Goal: Task Accomplishment & Management: Use online tool/utility

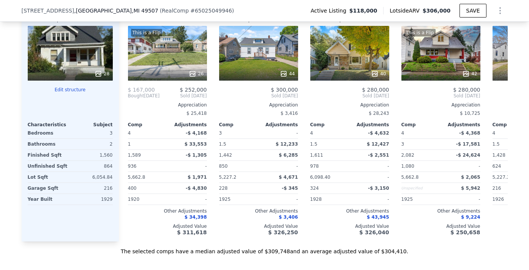
scroll to position [917, 0]
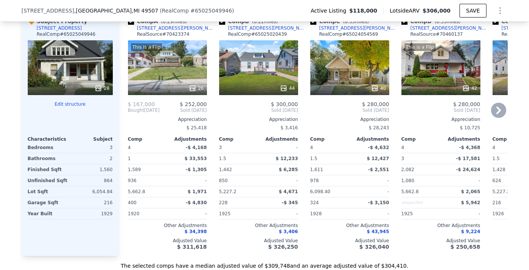
click at [384, 234] on span "$ 43,945" at bounding box center [378, 231] width 22 height 5
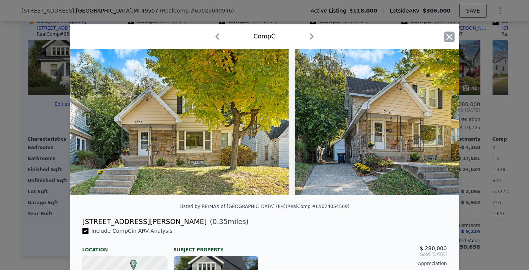
click at [446, 35] on icon "button" at bounding box center [449, 36] width 6 height 6
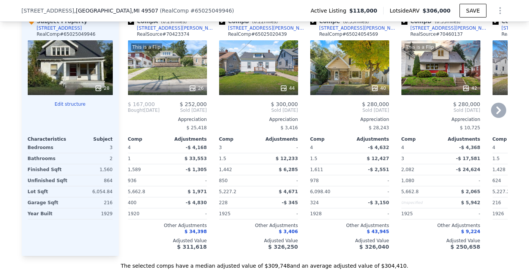
click at [496, 114] on icon at bounding box center [498, 110] width 5 height 8
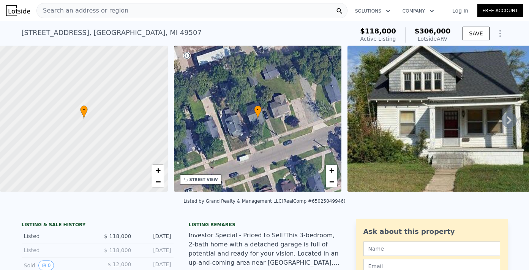
click at [179, 11] on div "Search an address or region" at bounding box center [191, 10] width 311 height 15
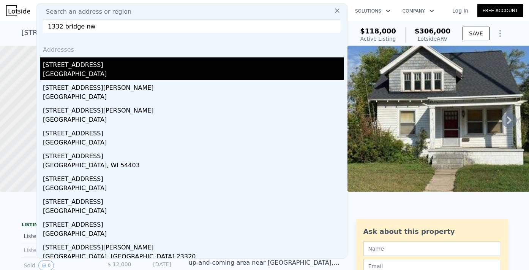
type input "1332 bridge nw"
click at [92, 63] on div "[STREET_ADDRESS]" at bounding box center [193, 63] width 301 height 12
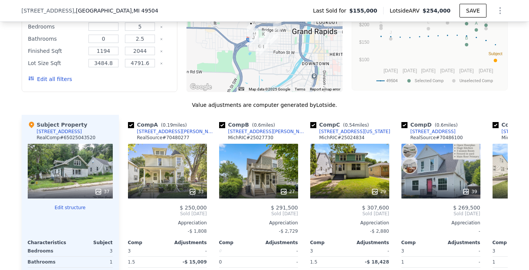
scroll to position [935, 0]
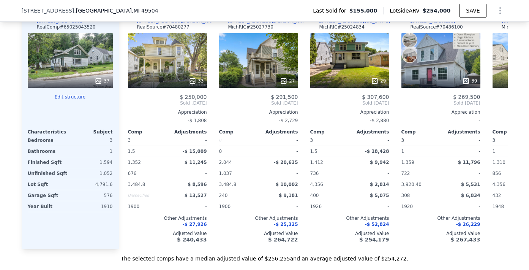
click at [80, 100] on button "Edit structure" at bounding box center [70, 97] width 85 height 6
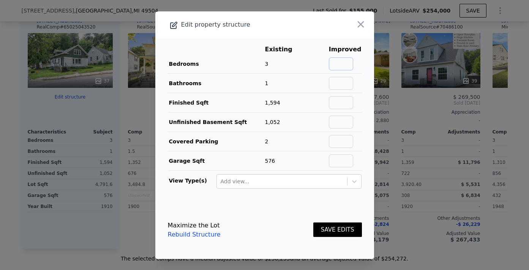
click at [345, 66] on input "text" at bounding box center [341, 63] width 24 height 13
type input "4"
click at [340, 81] on input "text" at bounding box center [341, 83] width 24 height 13
type input "1"
click at [334, 230] on button "SAVE EDITS" at bounding box center [337, 229] width 49 height 15
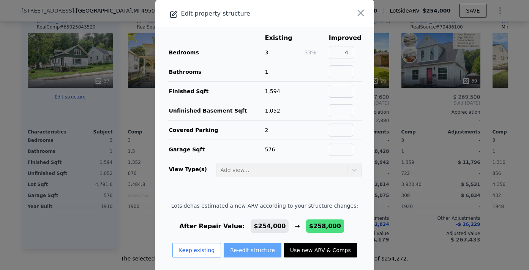
click at [236, 251] on button "Re-edit structure" at bounding box center [253, 250] width 58 height 14
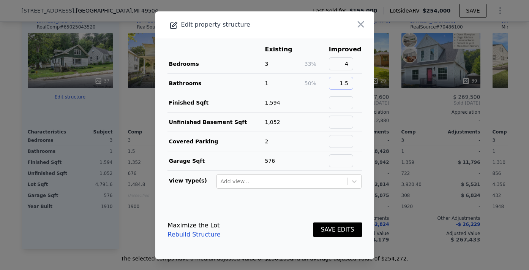
type input "1.5"
click at [333, 231] on button "SAVE EDITS" at bounding box center [337, 229] width 49 height 15
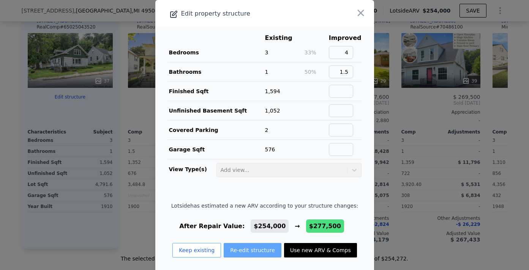
click at [249, 249] on button "Re-edit structure" at bounding box center [253, 250] width 58 height 14
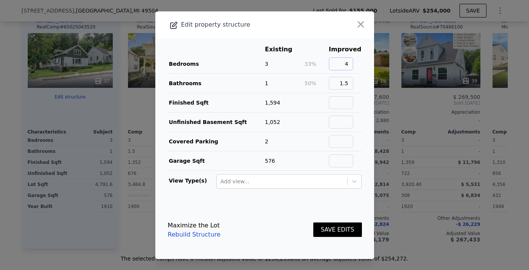
click at [349, 62] on input "4" at bounding box center [341, 63] width 24 height 13
type input "5"
click at [348, 82] on input "1.5" at bounding box center [341, 83] width 24 height 13
type input "1"
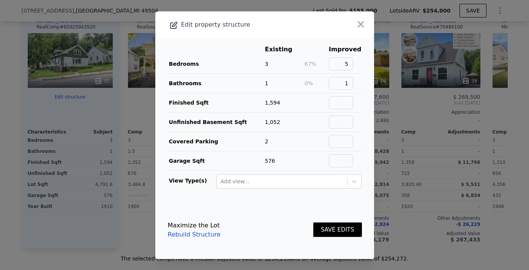
click at [331, 225] on button "SAVE EDITS" at bounding box center [337, 229] width 49 height 15
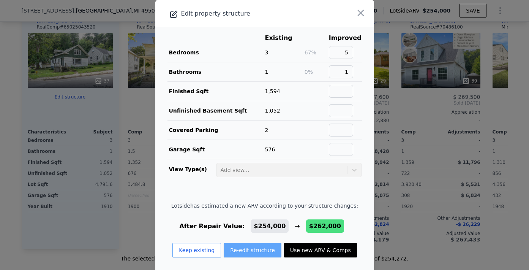
click at [250, 257] on button "Re-edit structure" at bounding box center [253, 250] width 58 height 14
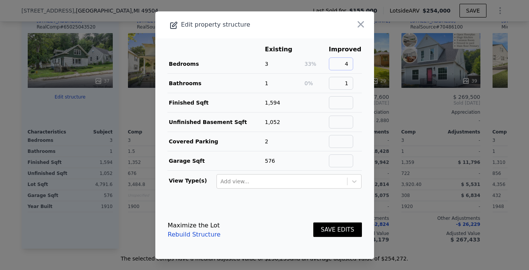
type input "4"
click at [341, 230] on button "SAVE EDITS" at bounding box center [337, 229] width 49 height 15
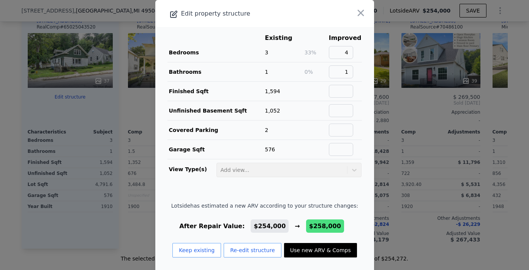
click at [317, 252] on button "Use new ARV & Comps" at bounding box center [320, 250] width 73 height 14
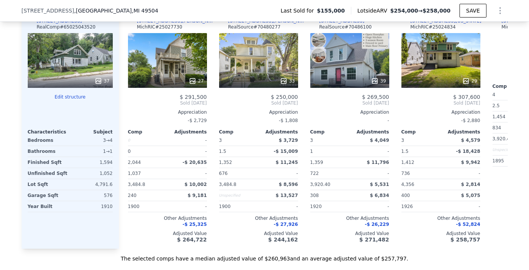
type input "$ 258,000"
type input "$ 75,382"
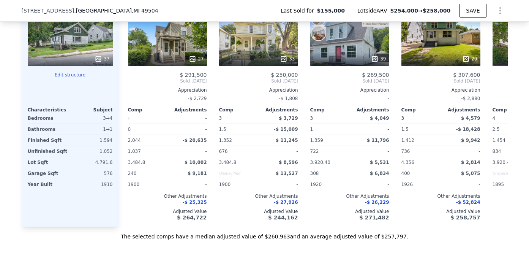
scroll to position [942, 0]
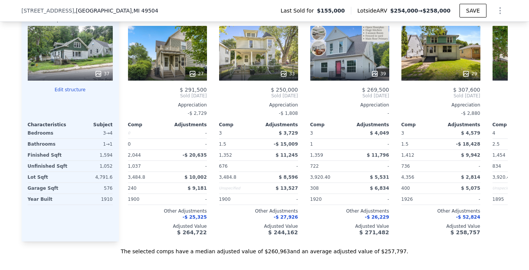
click at [76, 93] on button "Edit structure" at bounding box center [70, 90] width 85 height 6
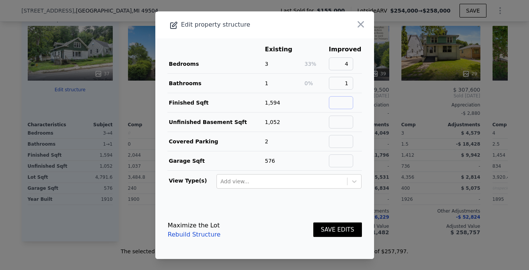
click at [340, 103] on input "text" at bounding box center [341, 102] width 24 height 13
click at [328, 228] on button "SAVE EDITS" at bounding box center [337, 229] width 49 height 15
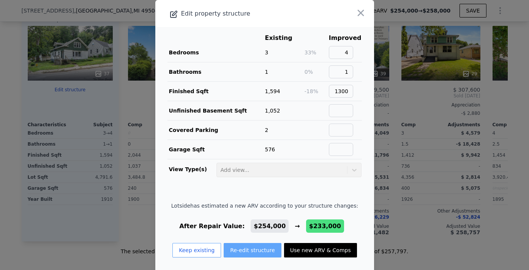
click at [243, 251] on button "Re-edit structure" at bounding box center [253, 250] width 58 height 14
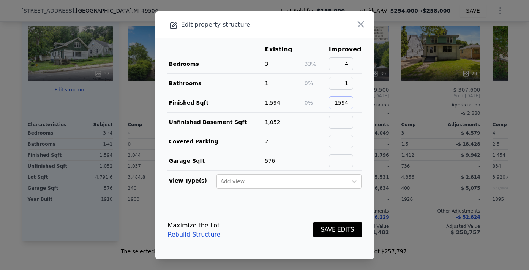
type input "1594"
click at [337, 236] on button "SAVE EDITS" at bounding box center [337, 229] width 49 height 15
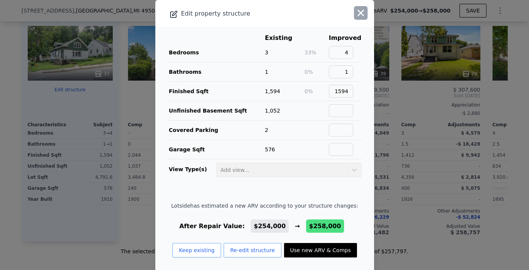
click at [355, 16] on icon "button" at bounding box center [360, 13] width 11 height 11
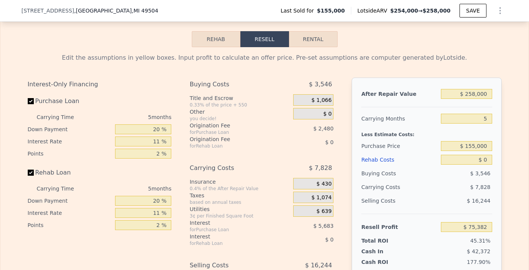
scroll to position [1274, 0]
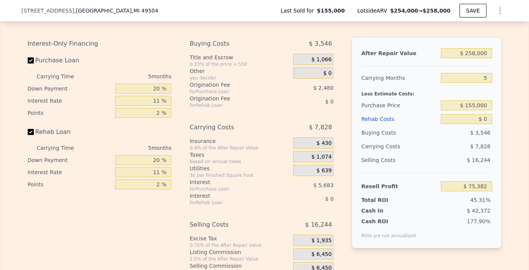
click at [28, 63] on input "Purchase Loan" at bounding box center [31, 60] width 6 height 6
checkbox input "false"
type input "$ 83,547"
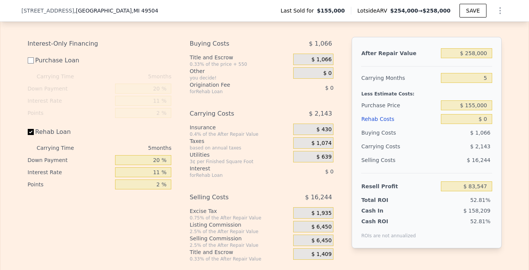
click at [28, 137] on label "Rehab Loan" at bounding box center [70, 132] width 85 height 14
click at [28, 135] on input "Rehab Loan" at bounding box center [31, 132] width 6 height 6
checkbox input "false"
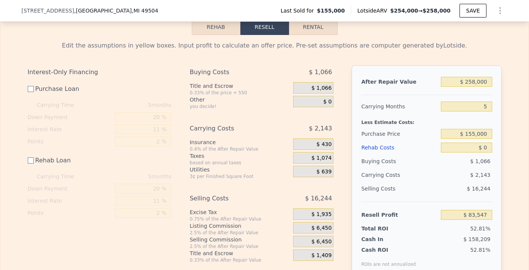
scroll to position [1238, 0]
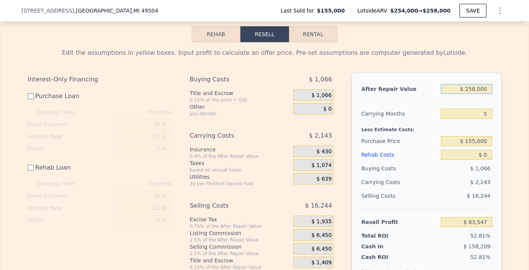
click at [473, 94] on input "$ 258,000" at bounding box center [466, 89] width 51 height 10
type input "$ 25,000"
type input "-$ 134,892"
type input "$ 259,000"
type input "$ 84,484"
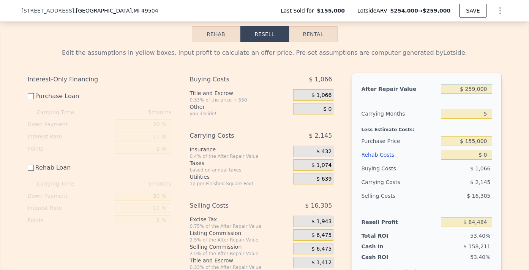
type input "$ 259,000"
click at [486, 118] on input "5" at bounding box center [466, 114] width 51 height 10
type input "4"
type input "$ 84,914"
type input "4"
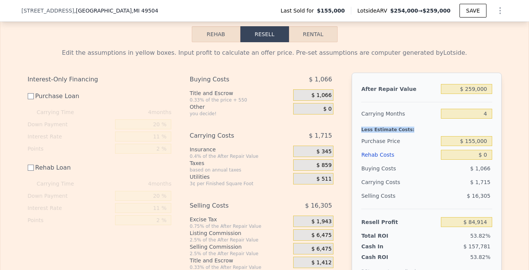
drag, startPoint x: 522, startPoint y: 136, endPoint x: 522, endPoint y: 144, distance: 8.4
click at [522, 144] on div "Edit the assumptions in yellow boxes. Input profit to calculate an offer price.…" at bounding box center [264, 169] width 528 height 254
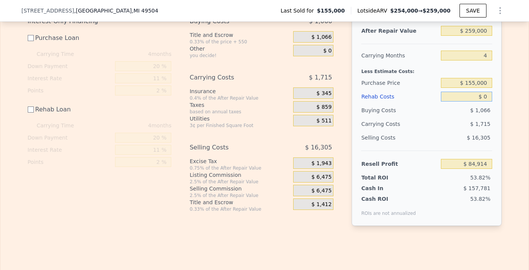
click at [484, 101] on input "$ 0" at bounding box center [466, 96] width 51 height 10
type input "$ 05"
type input "$ 84,909"
type input "$ 050"
type input "$ 84,864"
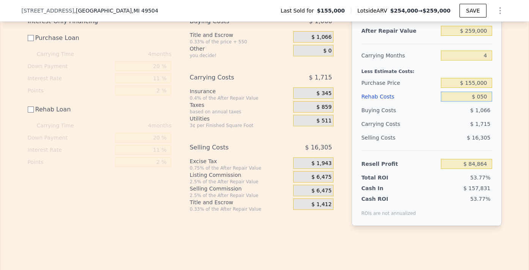
type input "$ 05"
type input "$ 84,909"
type input "$ 0"
type input "$ 84,914"
type input "$ 5"
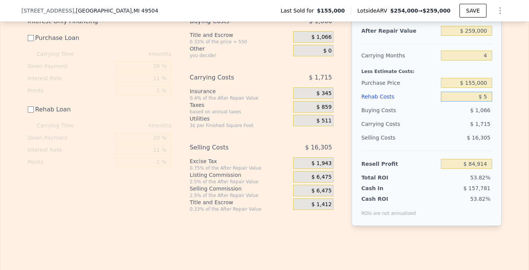
type input "$ 84,909"
type input "$ 50"
type input "$ 84,864"
type input "$ 500"
type input "$ 84,414"
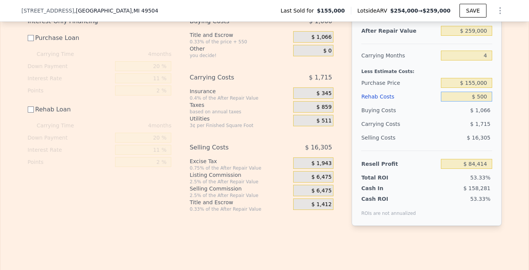
type input "$ 5,000"
type input "$ 79,914"
type input "$ 50,000"
type input "$ 34,914"
click at [317, 180] on span "$ 6,475" at bounding box center [321, 177] width 20 height 7
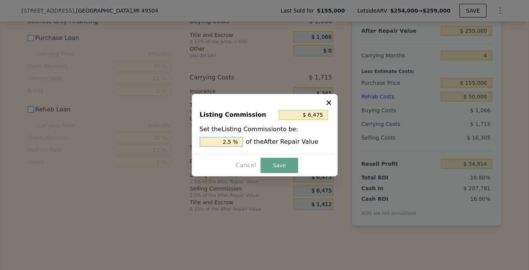
drag, startPoint x: 235, startPoint y: 142, endPoint x: 221, endPoint y: 141, distance: 14.5
click at [221, 141] on input "2.5 %" at bounding box center [221, 142] width 43 height 10
type input "$ 2,590"
type input "1 %"
click at [276, 166] on button "Save" at bounding box center [278, 165] width 37 height 15
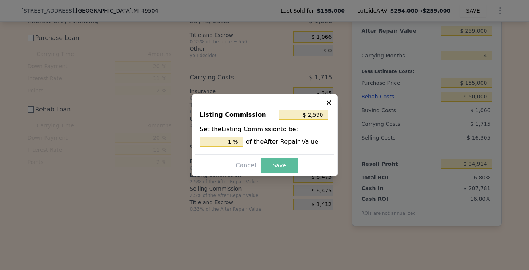
type input "$ 38,799"
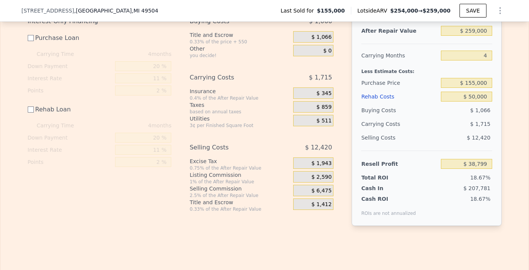
click at [320, 194] on span "$ 6,475" at bounding box center [321, 190] width 20 height 7
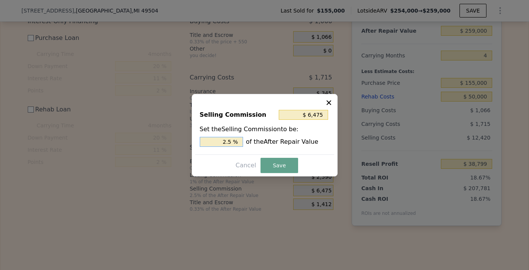
drag, startPoint x: 237, startPoint y: 140, endPoint x: 225, endPoint y: 142, distance: 12.2
click at [225, 142] on input "2.5 %" at bounding box center [221, 142] width 43 height 10
type input "$ 7,770"
type input "3 %"
click at [277, 170] on button "Save" at bounding box center [278, 165] width 37 height 15
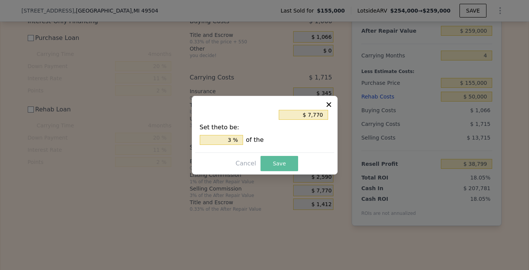
type input "$ 37,504"
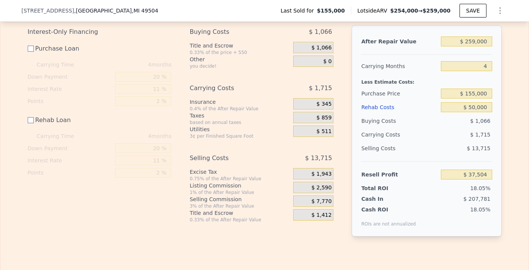
scroll to position [1289, 0]
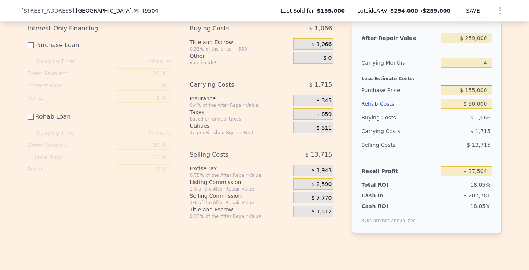
click at [482, 95] on input "$ 155,000" at bounding box center [466, 90] width 51 height 10
type input "$ 1,550,000"
type input "-$ 1,362,142"
type input "$ 155,000"
type input "$ 37,504"
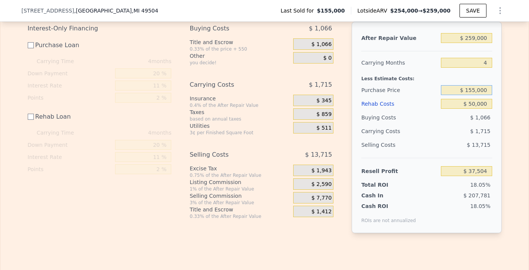
click at [472, 95] on input "$ 155,000" at bounding box center [466, 90] width 51 height 10
type input "$ 134,000"
type input "$ 58,574"
type input "$ 155,000"
type input "$ 37,504"
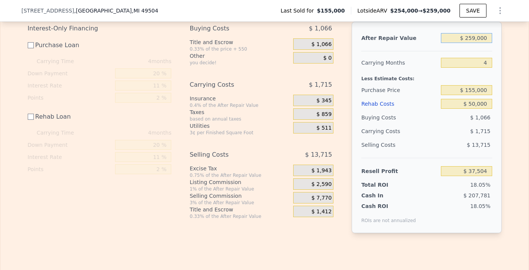
click at [472, 43] on input "$ 259,000" at bounding box center [466, 38] width 51 height 10
type input "$ 25,000"
type input "-$ 184,290"
type input "$ 2,000"
type input "-$ 206,091"
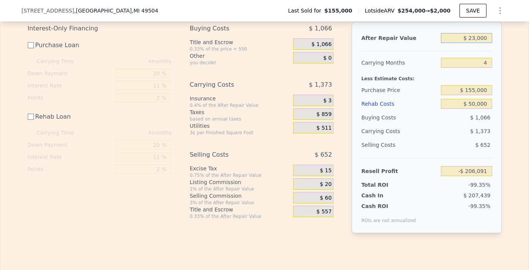
type input "$ 234,000"
type input "$ 13,808"
type input "$ 23,000"
type input "-$ 186,187"
type input "$ 2,000"
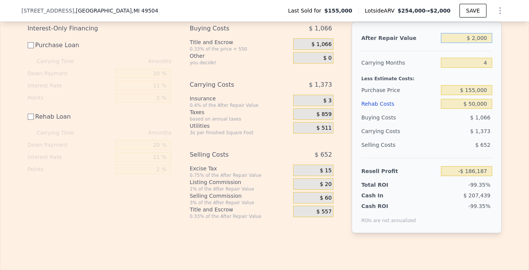
type input "-$ 206,091"
type input "$ 25,000"
type input "-$ 184,290"
type input "$ 259,000"
type input "$ 37,504"
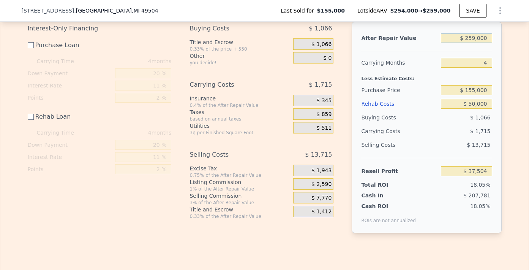
scroll to position [1282, 0]
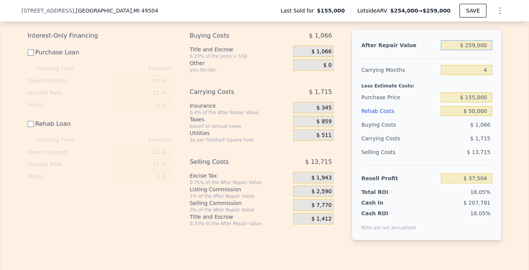
type input "$ 25,000"
type input "-$ 184,290"
type input "$ 24,000"
type input "-$ 185,238"
type input "$ 249,000"
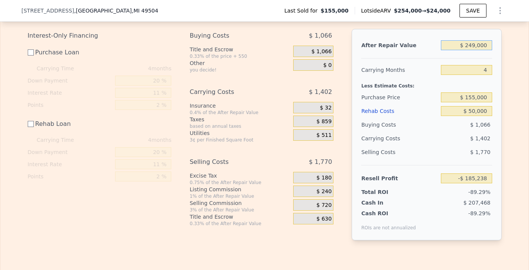
type input "$ 28,025"
type input "$ 249,000"
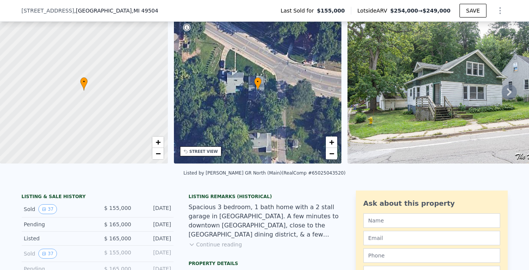
scroll to position [0, 0]
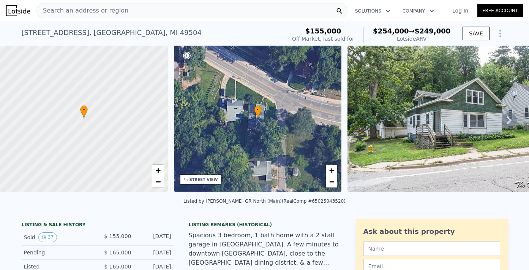
click at [235, 15] on div "Search an address or region" at bounding box center [191, 10] width 311 height 15
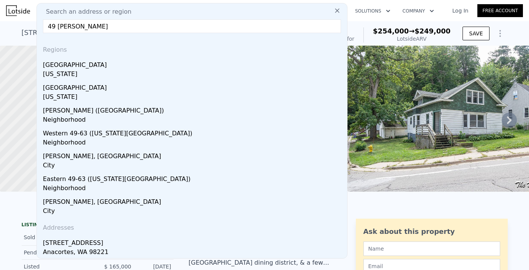
type input "49 [PERSON_NAME] s"
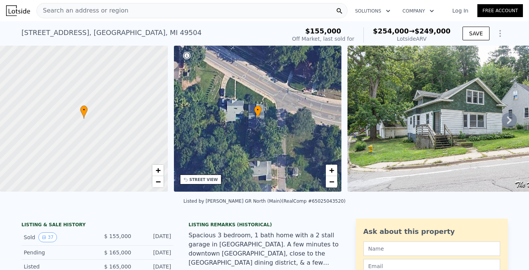
click at [230, 10] on div "Search an address or region" at bounding box center [191, 10] width 311 height 15
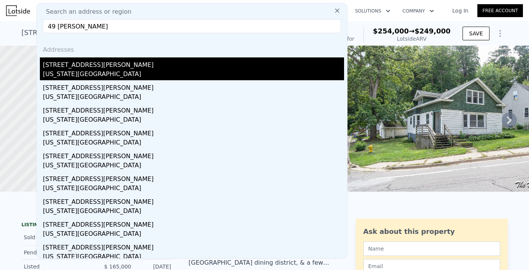
type input "49 [PERSON_NAME]"
click at [80, 65] on div "[STREET_ADDRESS][PERSON_NAME]" at bounding box center [193, 63] width 301 height 12
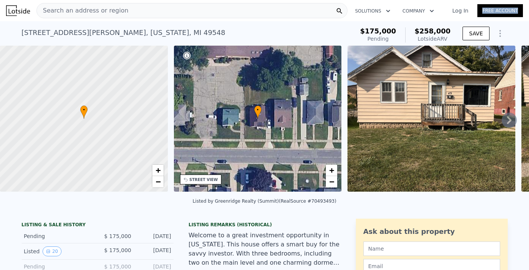
drag, startPoint x: 523, startPoint y: 7, endPoint x: 521, endPoint y: 14, distance: 7.8
click at [521, 14] on div "Search an address or region Solutions Company Open main menu Log In Free Account" at bounding box center [264, 11] width 529 height 18
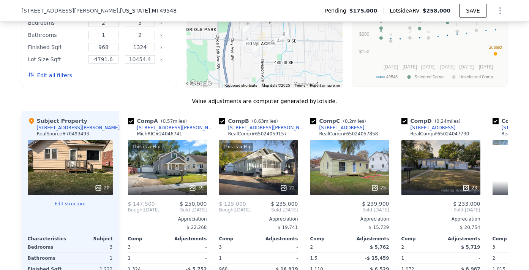
scroll to position [796, 0]
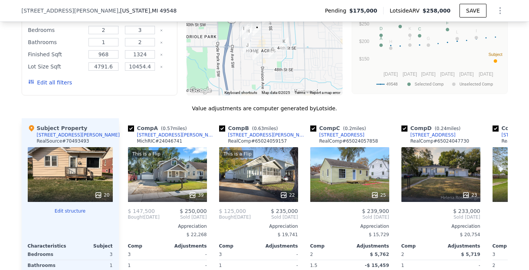
click at [82, 209] on button "Edit structure" at bounding box center [70, 211] width 85 height 6
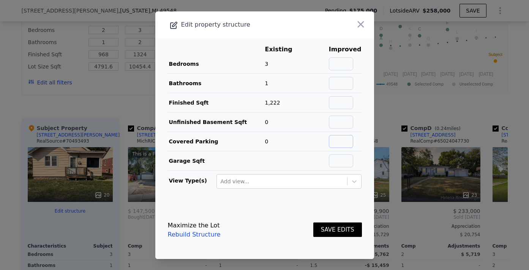
click at [338, 141] on input "text" at bounding box center [341, 141] width 24 height 13
click at [337, 64] on input "text" at bounding box center [341, 63] width 24 height 13
type input "2"
click at [333, 230] on button "SAVE EDITS" at bounding box center [337, 229] width 49 height 15
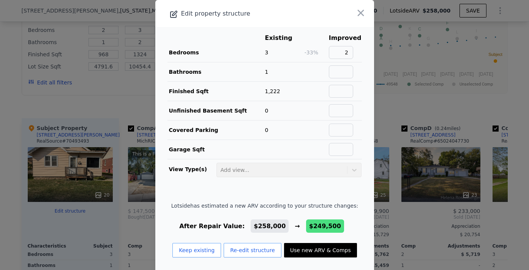
click at [297, 251] on button "Use new ARV & Comps" at bounding box center [320, 250] width 73 height 14
checkbox input "false"
checkbox input "true"
type input "$ 249,500"
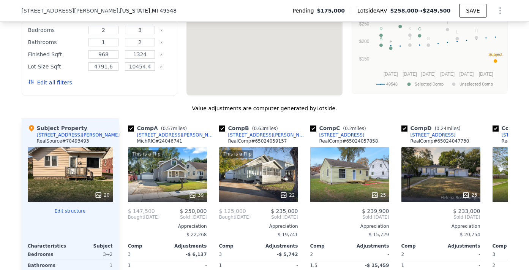
type input "$ 46,800"
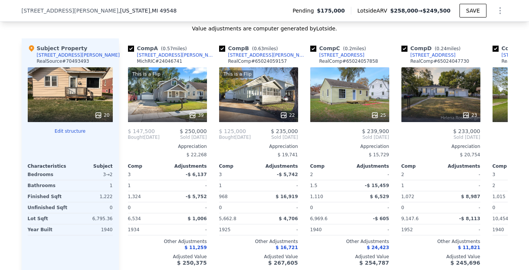
scroll to position [879, 0]
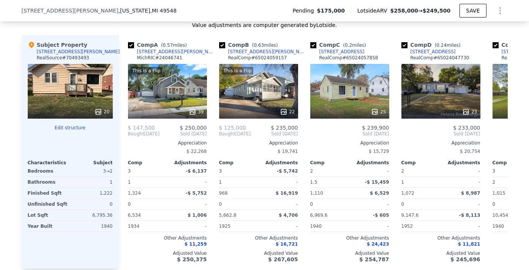
click at [69, 125] on button "Edit structure" at bounding box center [70, 128] width 85 height 6
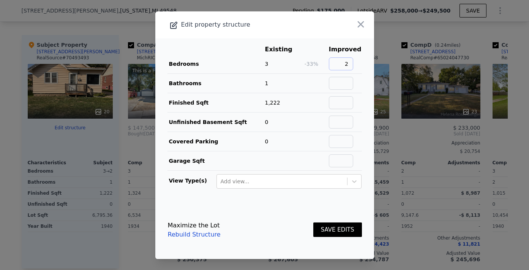
click at [350, 63] on input "2" at bounding box center [341, 63] width 24 height 13
type input "3"
click at [328, 224] on button "SAVE EDITS" at bounding box center [337, 229] width 49 height 15
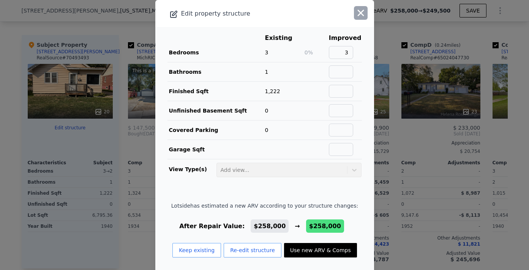
click at [358, 14] on icon "button" at bounding box center [361, 13] width 6 height 6
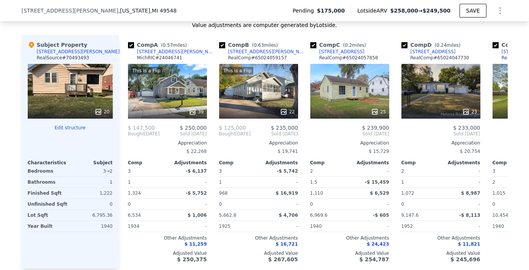
scroll to position [890, 0]
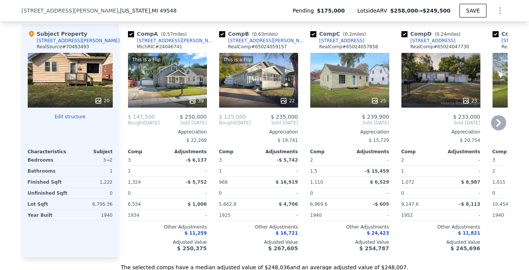
click at [349, 57] on div "25" at bounding box center [349, 80] width 79 height 55
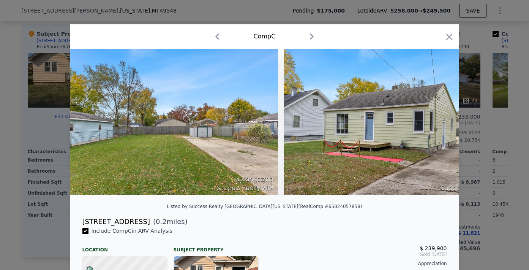
scroll to position [0, 4515]
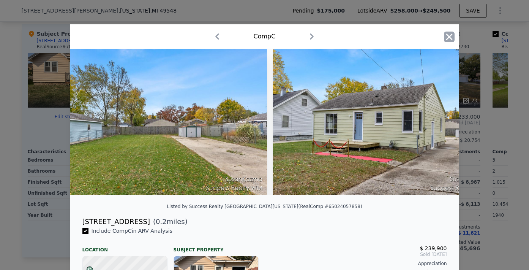
click at [444, 33] on icon "button" at bounding box center [449, 37] width 11 height 11
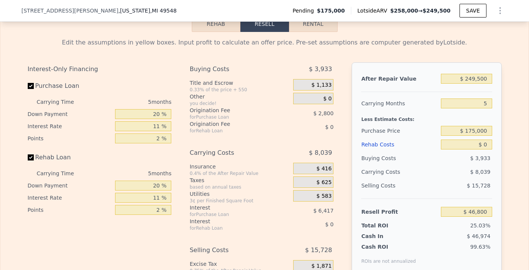
scroll to position [1212, 0]
drag, startPoint x: 486, startPoint y: 82, endPoint x: 465, endPoint y: 82, distance: 20.9
click at [465, 82] on input "$ 249,500" at bounding box center [466, 79] width 51 height 10
type input "$ 2"
type input "-$ 187,104"
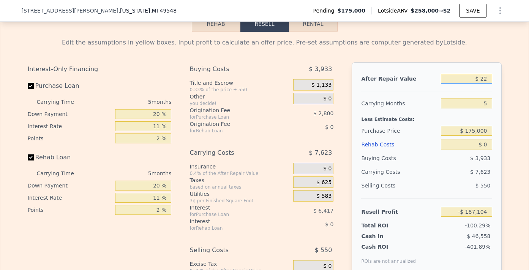
type input "$ 229"
type input "-$ 186,892"
type input "$ 2,290"
type input "-$ 184,959"
type input "$ 22,900"
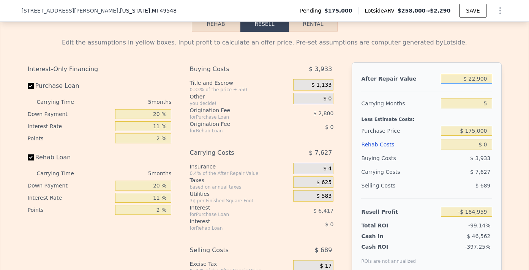
type input "-$ 165,638"
type input "$ 229,000"
type input "$ 27,581"
click at [487, 107] on input "5" at bounding box center [466, 103] width 51 height 10
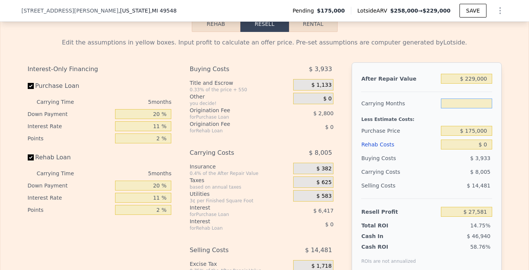
type input "4"
type input "$ 29,182"
type input "4"
drag, startPoint x: 484, startPoint y: 134, endPoint x: 453, endPoint y: 134, distance: 31.5
click at [453, 134] on input "$ 175,000" at bounding box center [466, 131] width 51 height 10
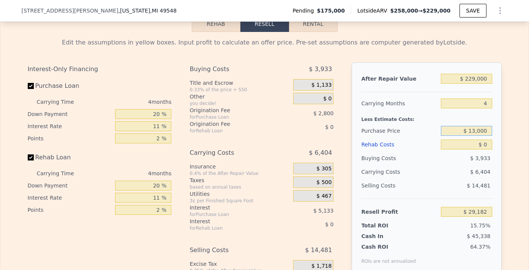
type input "$ 130,000"
type input "$ 76,522"
click at [29, 87] on input "Purchase Loan" at bounding box center [31, 86] width 6 height 6
checkbox input "false"
type input "$ 82,264"
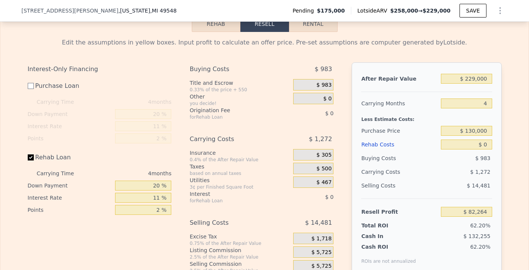
click at [28, 158] on input "Rehab Loan" at bounding box center [31, 157] width 6 height 6
checkbox input "false"
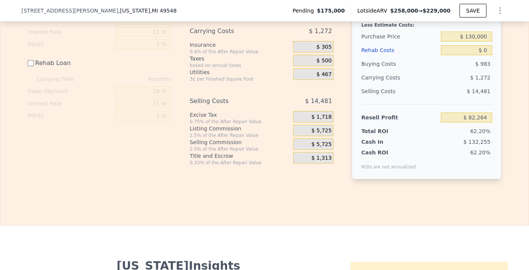
scroll to position [1374, 0]
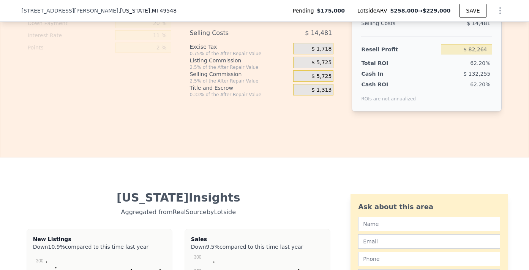
click at [322, 78] on span "$ 5,725" at bounding box center [321, 76] width 20 height 7
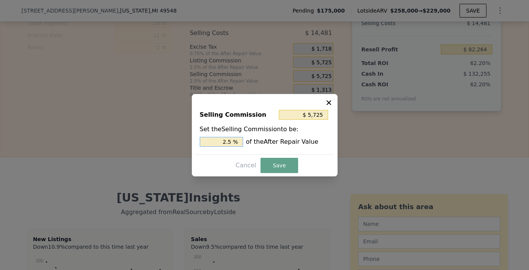
drag, startPoint x: 239, startPoint y: 139, endPoint x: 224, endPoint y: 140, distance: 14.8
click at [224, 140] on input "2.5 %" at bounding box center [221, 142] width 43 height 10
type input "$ 6,870"
type input "3 %"
click at [277, 163] on button "Save" at bounding box center [278, 165] width 37 height 15
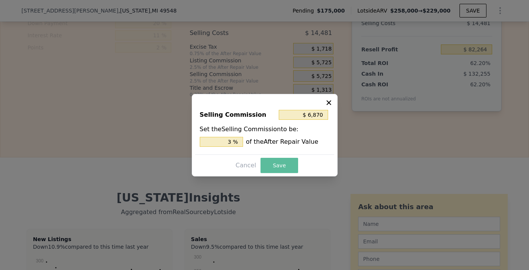
type input "$ 81,119"
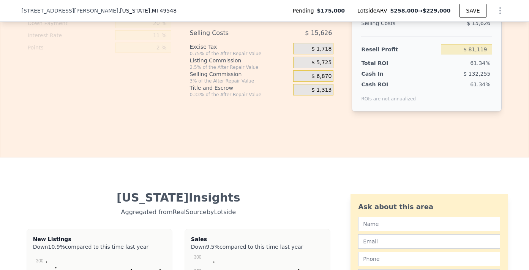
click at [326, 63] on span "$ 5,725" at bounding box center [321, 62] width 20 height 7
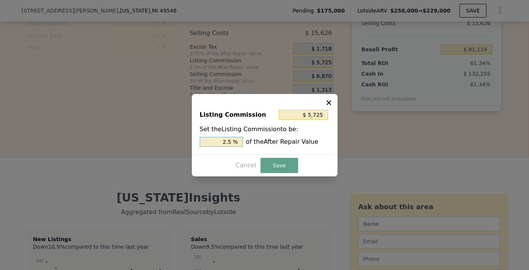
drag, startPoint x: 238, startPoint y: 143, endPoint x: 225, endPoint y: 142, distance: 13.7
click at [225, 142] on input "2.5 %" at bounding box center [221, 142] width 43 height 10
type input "$ 2,290"
type input "1 %"
click at [282, 162] on button "Save" at bounding box center [278, 165] width 37 height 15
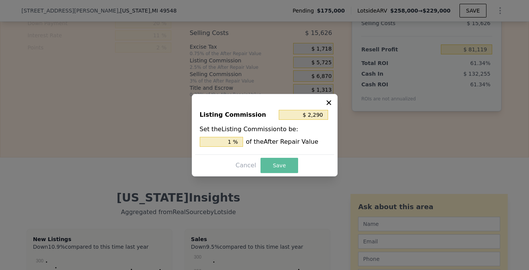
type input "$ 84,554"
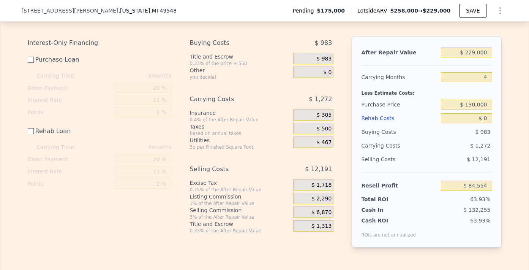
scroll to position [1234, 0]
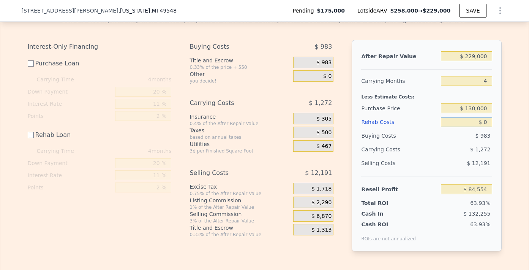
click at [484, 127] on input "$ 0" at bounding box center [466, 122] width 51 height 10
type input "$ 050"
type input "$ 84,549"
type input "$ 0500"
type input "$ 84,054"
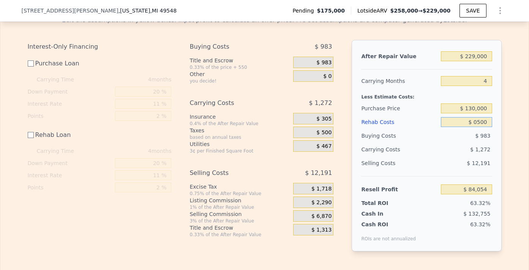
type input "$ 05,000"
type input "$ 79,554"
type input "$ 050,000"
type input "$ 34,554"
type input "$ 05,000"
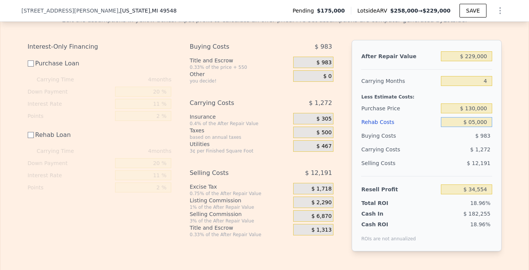
type input "$ 79,554"
type input "$ 0500"
type input "$ 84,054"
type input "$ 050"
type input "$ 84,504"
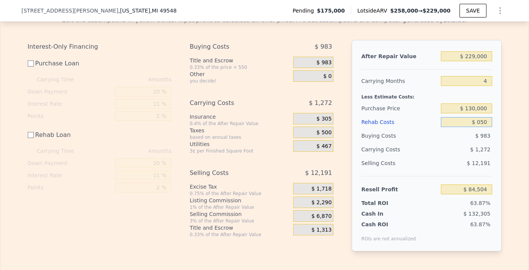
type input "$ 05"
type input "$ 84,549"
type input "$ 0"
type input "$ 84,554"
type input "$ 50"
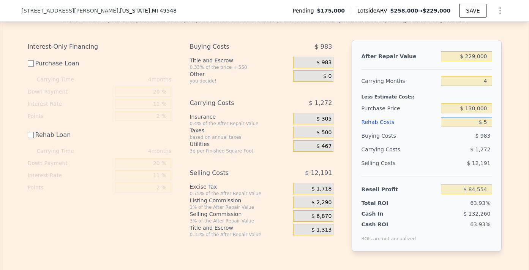
type input "$ 84,504"
type input "$ 500"
type input "$ 84,054"
type input "$ 5,000"
type input "$ 79,554"
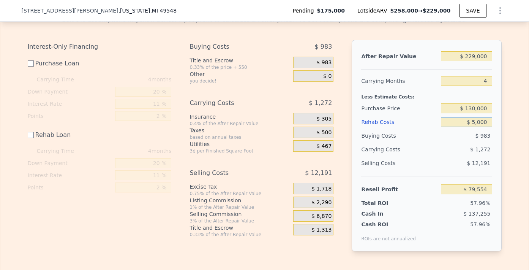
type input "$ 50,000"
type input "$ 34,554"
click at [481, 191] on input "$ 34,554" at bounding box center [466, 189] width 51 height 10
click at [467, 125] on input "$ 50,000" at bounding box center [466, 122] width 51 height 10
type input "$ 60,000"
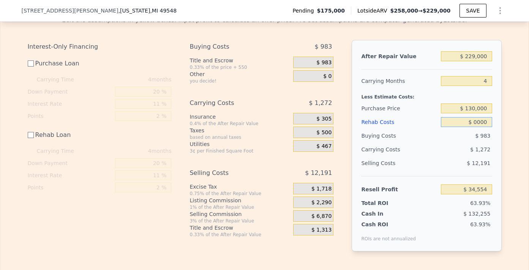
type input "$ 24,554"
